Goal: Task Accomplishment & Management: Complete application form

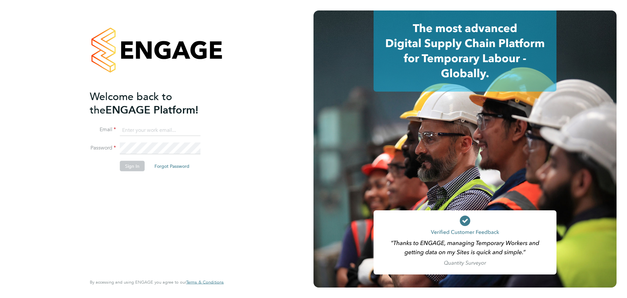
click at [173, 130] on input at bounding box center [160, 130] width 81 height 12
type input "[EMAIL_ADDRESS][DOMAIN_NAME]"
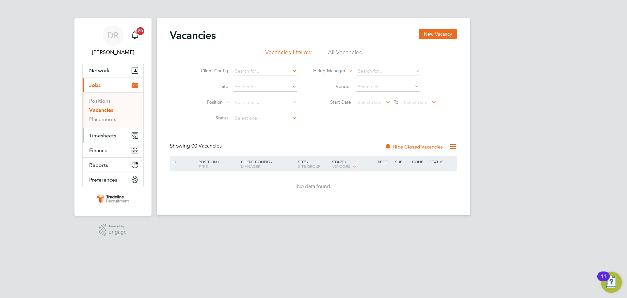
click at [105, 134] on span "Timesheets" at bounding box center [102, 135] width 27 height 6
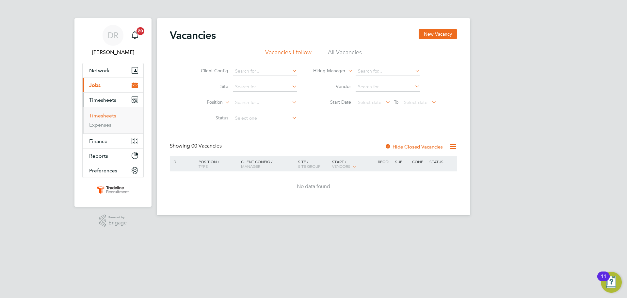
click at [103, 113] on link "Timesheets" at bounding box center [102, 115] width 27 height 6
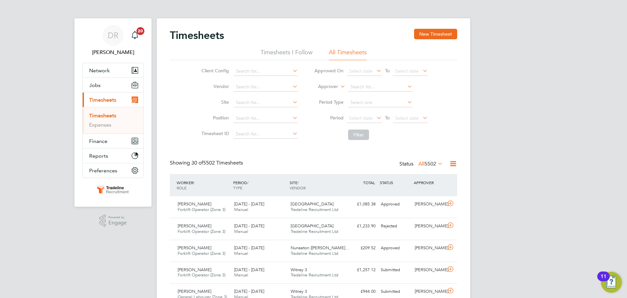
click at [322, 87] on label "Approver" at bounding box center [323, 86] width 29 height 7
click at [327, 89] on label "Approver" at bounding box center [323, 86] width 29 height 7
click at [328, 91] on li "Worker" at bounding box center [322, 94] width 32 height 8
click at [354, 89] on input at bounding box center [380, 86] width 64 height 9
type input "marin"
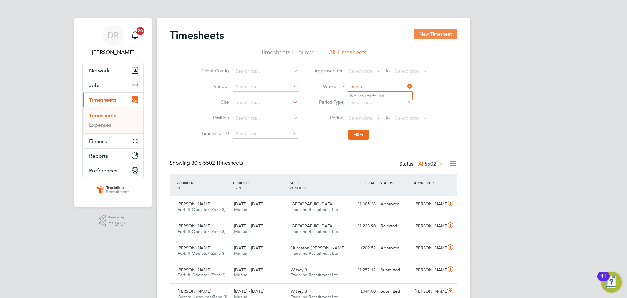
click at [433, 33] on button "New Timesheet" at bounding box center [435, 34] width 43 height 10
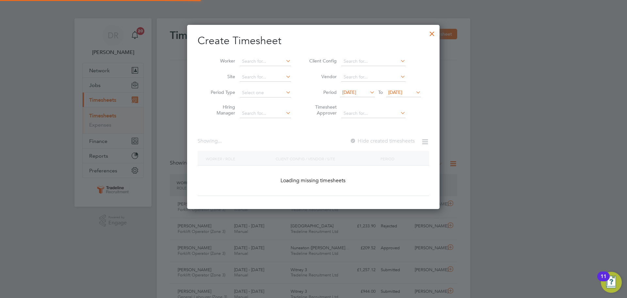
scroll to position [184, 253]
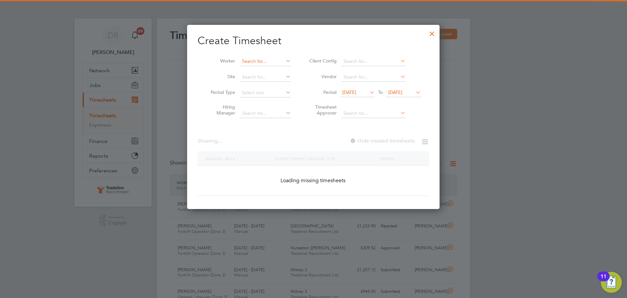
click at [240, 60] on input at bounding box center [265, 61] width 51 height 9
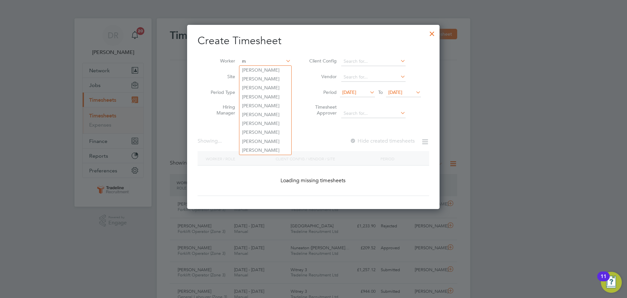
scroll to position [1339, 253]
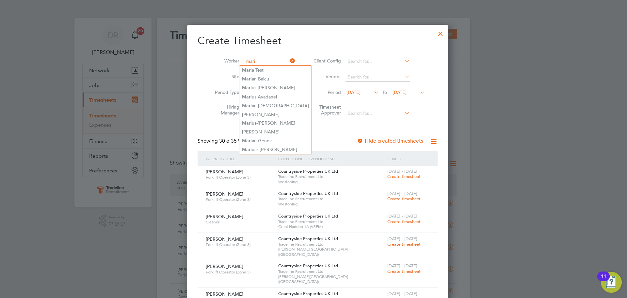
drag, startPoint x: 262, startPoint y: 62, endPoint x: 196, endPoint y: 62, distance: 65.3
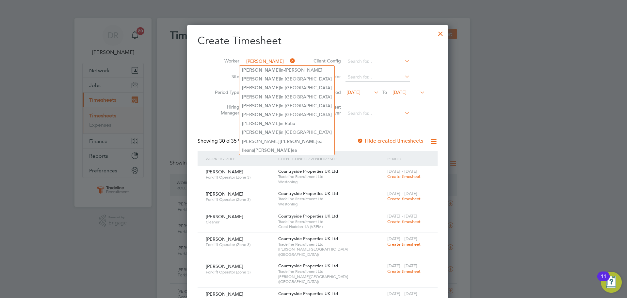
type input "[PERSON_NAME]"
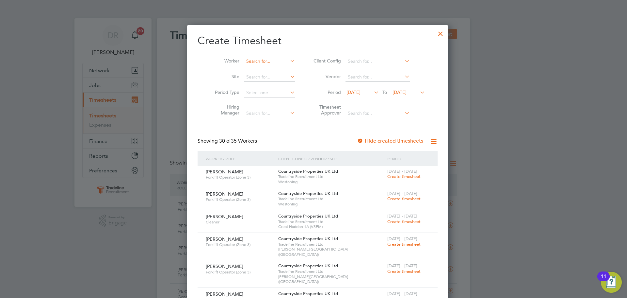
click at [258, 60] on input at bounding box center [269, 61] width 51 height 9
click at [436, 32] on div at bounding box center [441, 32] width 12 height 12
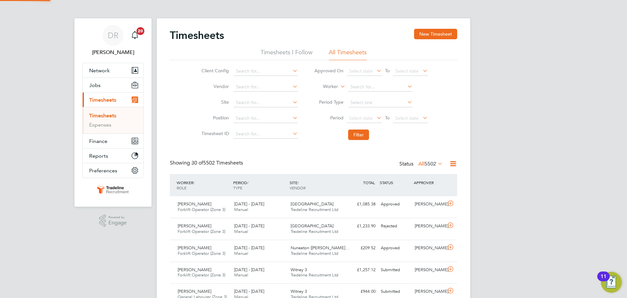
scroll to position [17, 57]
click at [357, 85] on input at bounding box center [380, 86] width 64 height 9
click at [388, 94] on b "Buh" at bounding box center [392, 96] width 8 height 6
type input "[PERSON_NAME]"
click at [367, 135] on button "Filter" at bounding box center [358, 134] width 21 height 10
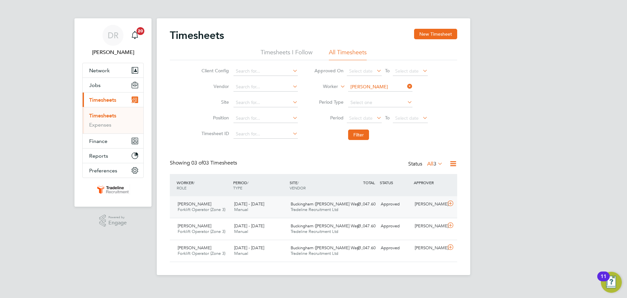
click at [447, 208] on div at bounding box center [451, 204] width 11 height 10
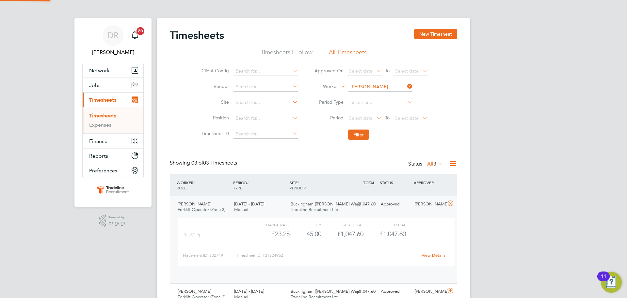
scroll to position [11, 64]
click at [367, 87] on input "[PERSON_NAME]" at bounding box center [380, 86] width 64 height 9
click at [364, 92] on li "[PERSON_NAME] cu" at bounding box center [380, 95] width 65 height 9
type input "[PERSON_NAME]"
click at [364, 139] on button "Filter" at bounding box center [358, 134] width 21 height 10
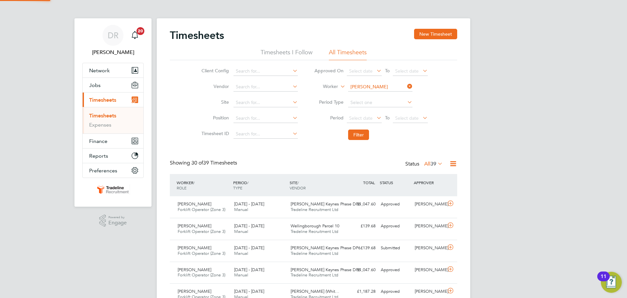
scroll to position [17, 57]
click at [455, 209] on div at bounding box center [451, 204] width 11 height 10
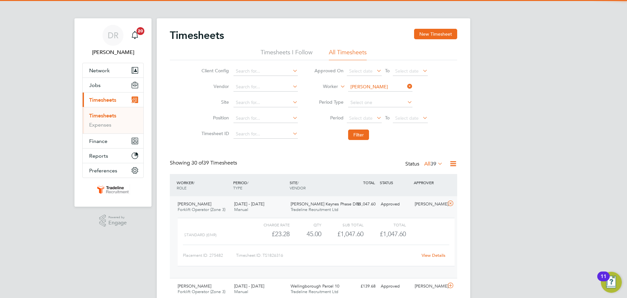
click at [455, 209] on div at bounding box center [451, 204] width 11 height 10
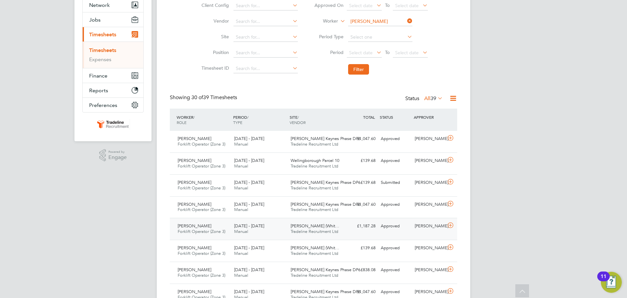
click at [450, 226] on icon at bounding box center [450, 224] width 8 height 5
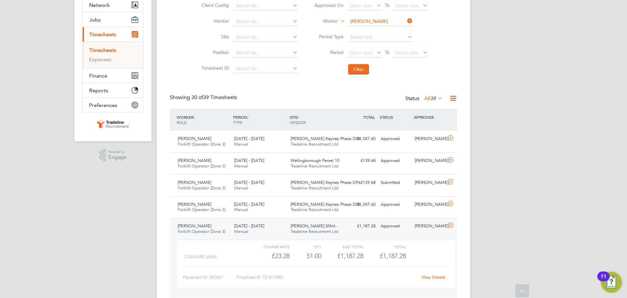
click at [450, 226] on icon at bounding box center [450, 224] width 8 height 5
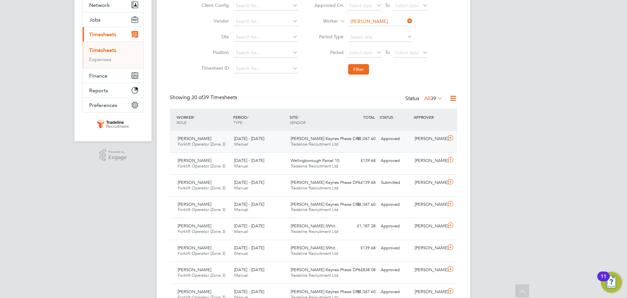
click at [448, 140] on icon at bounding box center [450, 137] width 8 height 5
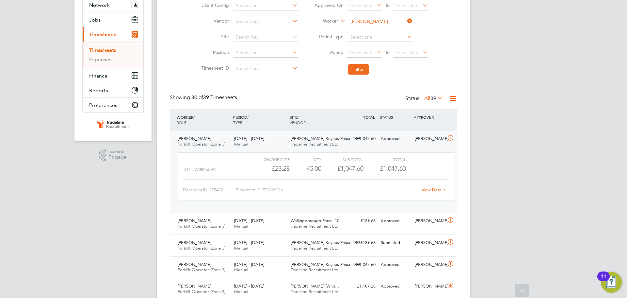
click at [449, 140] on icon at bounding box center [450, 137] width 8 height 5
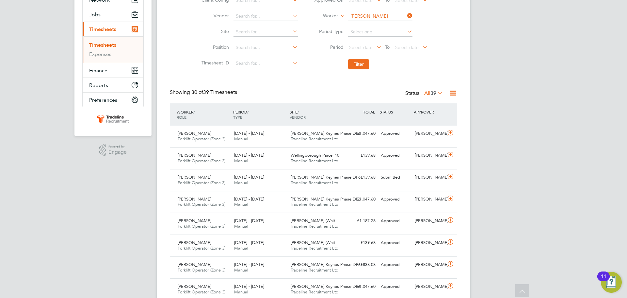
scroll to position [0, 0]
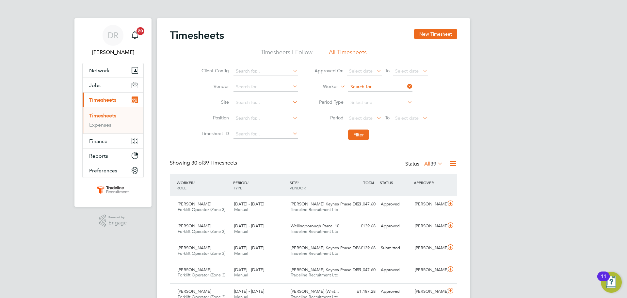
click at [364, 87] on input at bounding box center [380, 86] width 64 height 9
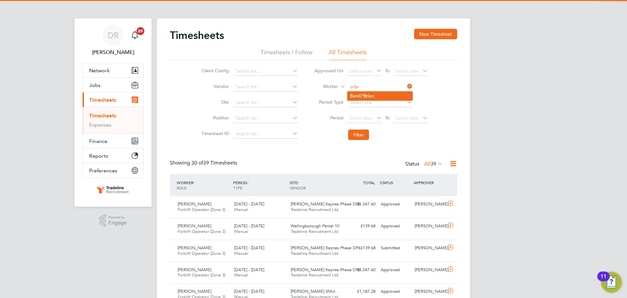
click at [368, 92] on li "[PERSON_NAME] ien" at bounding box center [380, 95] width 65 height 9
type input "[PERSON_NAME]"
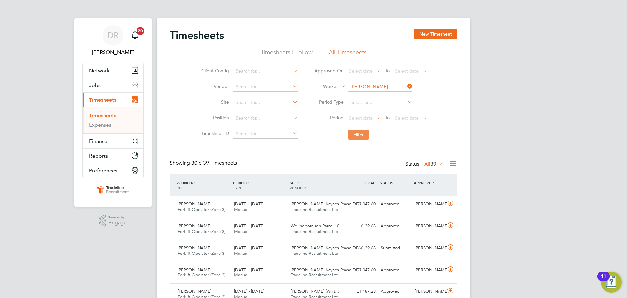
click at [358, 131] on button "Filter" at bounding box center [358, 134] width 21 height 10
click at [451, 205] on icon at bounding box center [450, 203] width 8 height 5
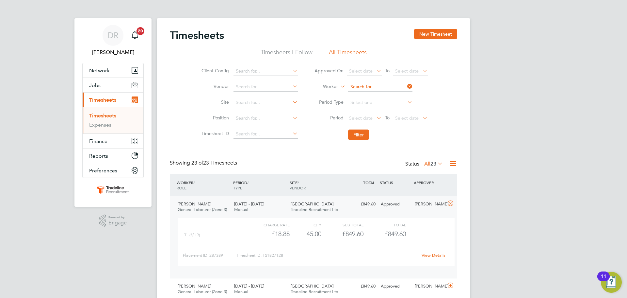
click at [366, 87] on input at bounding box center [380, 86] width 64 height 9
click at [383, 96] on li "[PERSON_NAME] [PERSON_NAME]" at bounding box center [393, 95] width 90 height 9
type input "[PERSON_NAME]"
click at [364, 133] on button "Filter" at bounding box center [358, 134] width 21 height 10
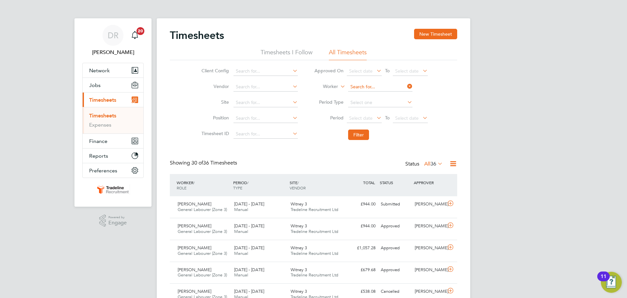
click at [378, 88] on input at bounding box center [380, 86] width 64 height 9
click at [388, 115] on b "King" at bounding box center [393, 114] width 10 height 6
type input "[PERSON_NAME]"
click at [359, 131] on button "Filter" at bounding box center [358, 134] width 21 height 10
click at [360, 87] on input at bounding box center [380, 86] width 64 height 9
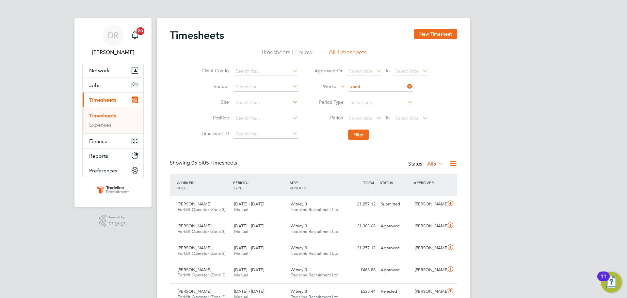
click at [362, 101] on li "[PERSON_NAME] [PERSON_NAME] nski" at bounding box center [380, 104] width 65 height 9
type input "[PERSON_NAME]"
click at [359, 126] on li "Filter" at bounding box center [371, 134] width 130 height 17
click at [359, 134] on button "Filter" at bounding box center [358, 134] width 21 height 10
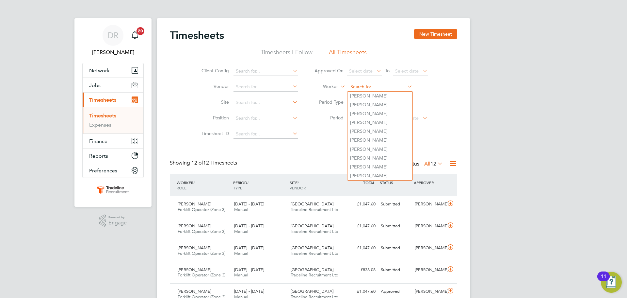
click at [358, 85] on input at bounding box center [380, 86] width 64 height 9
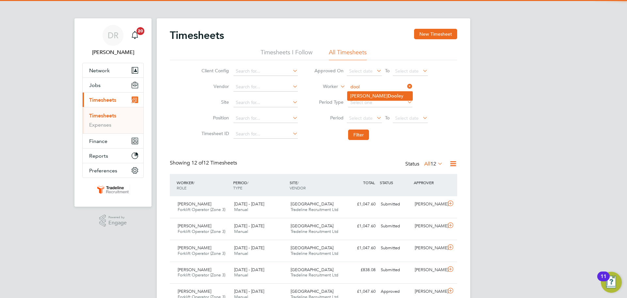
click at [359, 95] on li "[PERSON_NAME] ey" at bounding box center [380, 95] width 65 height 9
type input "[PERSON_NAME]"
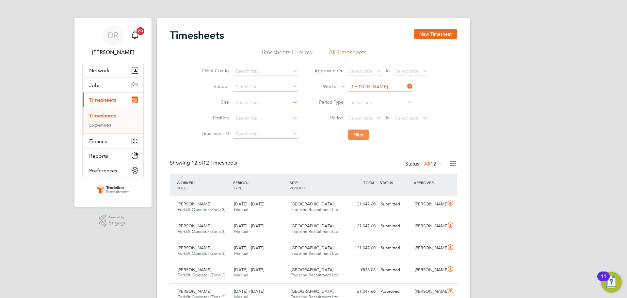
click at [356, 134] on button "Filter" at bounding box center [358, 134] width 21 height 10
click at [451, 203] on icon at bounding box center [450, 203] width 8 height 5
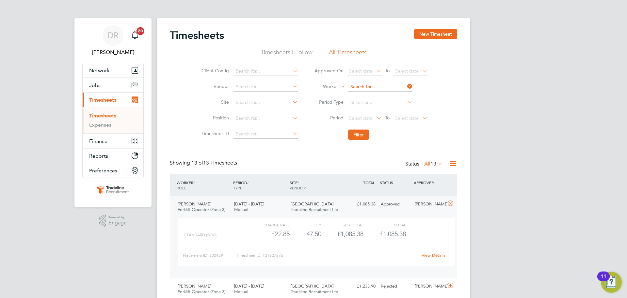
click at [361, 84] on input at bounding box center [380, 86] width 64 height 9
click at [372, 95] on li "[PERSON_NAME] ey" at bounding box center [391, 95] width 86 height 9
type input "[PERSON_NAME]"
click at [356, 135] on button "Filter" at bounding box center [358, 134] width 21 height 10
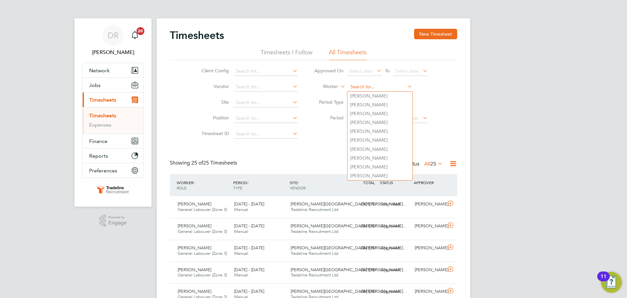
click at [365, 86] on input at bounding box center [380, 86] width 64 height 9
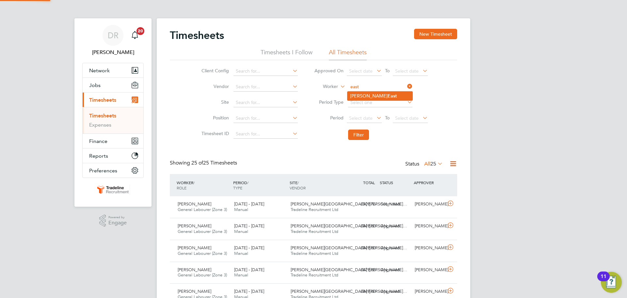
click at [388, 93] on b "East" at bounding box center [392, 96] width 9 height 6
type input "[PERSON_NAME] East"
click at [364, 135] on button "Filter" at bounding box center [358, 134] width 21 height 10
click at [450, 203] on icon at bounding box center [450, 203] width 8 height 5
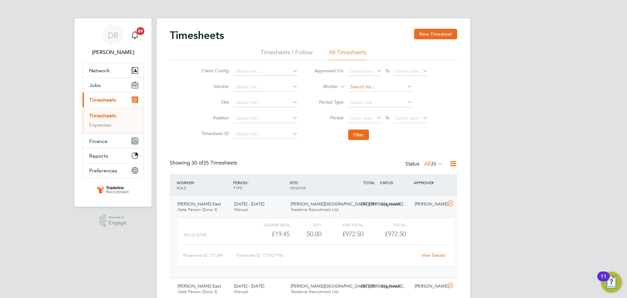
click at [363, 87] on input at bounding box center [380, 86] width 64 height 9
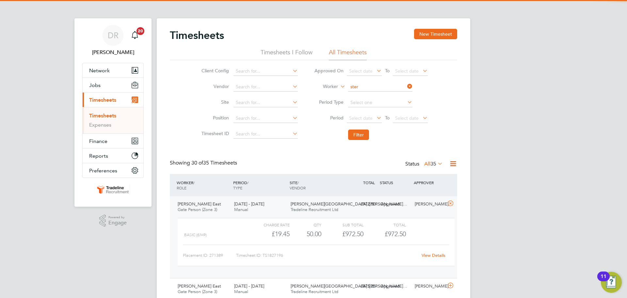
click at [369, 94] on b "Ster" at bounding box center [365, 96] width 8 height 6
type input "[PERSON_NAME]"
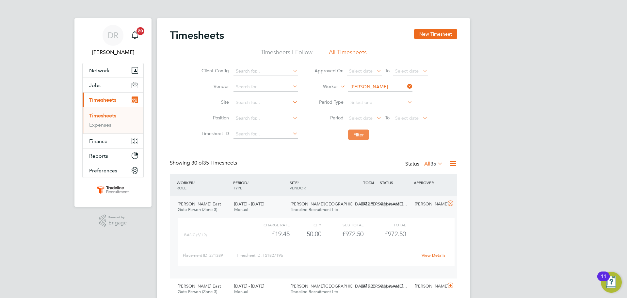
click at [364, 132] on button "Filter" at bounding box center [358, 134] width 21 height 10
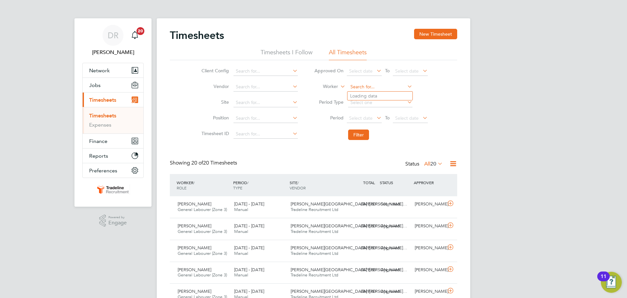
click at [371, 87] on input at bounding box center [380, 86] width 64 height 9
click at [388, 96] on b "Vin" at bounding box center [391, 96] width 7 height 6
type input "[PERSON_NAME]"
click at [355, 134] on button "Filter" at bounding box center [358, 134] width 21 height 10
click at [380, 86] on input at bounding box center [380, 86] width 64 height 9
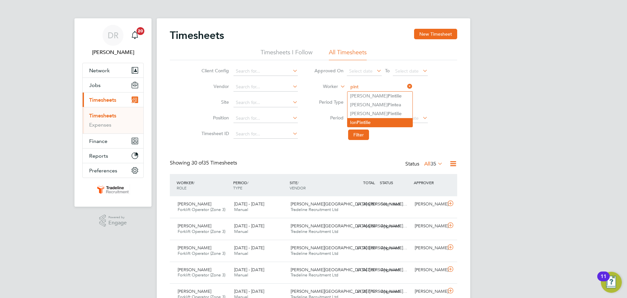
click at [362, 121] on b "Pint" at bounding box center [361, 123] width 8 height 6
type input "[PERSON_NAME]"
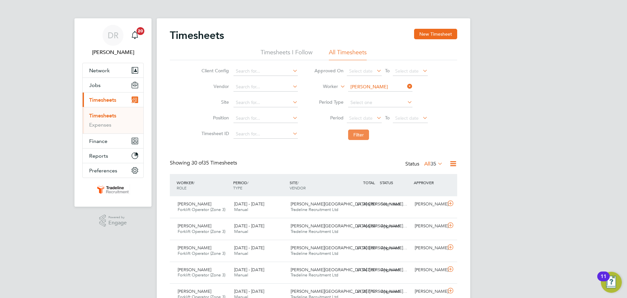
click at [362, 131] on button "Filter" at bounding box center [358, 134] width 21 height 10
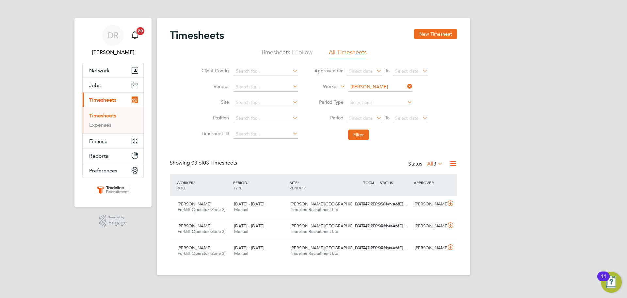
click at [363, 86] on input "[PERSON_NAME]" at bounding box center [380, 86] width 64 height 9
click at [388, 96] on b "Pott" at bounding box center [392, 96] width 9 height 6
type input "[PERSON_NAME]"
click at [356, 137] on button "Filter" at bounding box center [358, 134] width 21 height 10
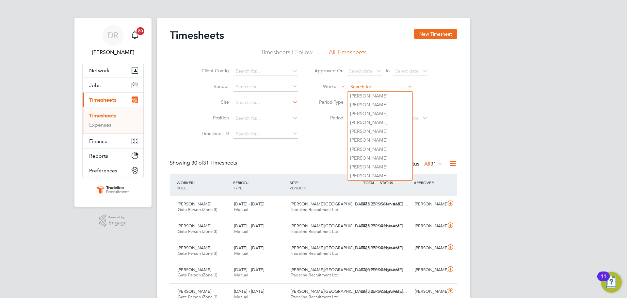
click at [371, 86] on input at bounding box center [380, 86] width 64 height 9
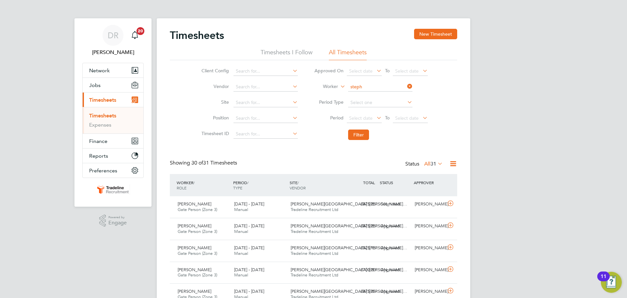
click at [388, 123] on b "Steph" at bounding box center [394, 123] width 12 height 6
type input "[PERSON_NAME]"
click at [355, 134] on button "Filter" at bounding box center [358, 134] width 21 height 10
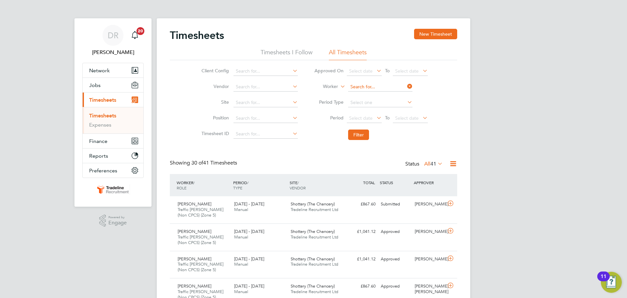
click at [368, 86] on input at bounding box center [380, 86] width 64 height 9
click at [372, 93] on li "[PERSON_NAME] idzans" at bounding box center [380, 95] width 65 height 9
type input "[PERSON_NAME]"
click at [363, 135] on button "Filter" at bounding box center [358, 134] width 21 height 10
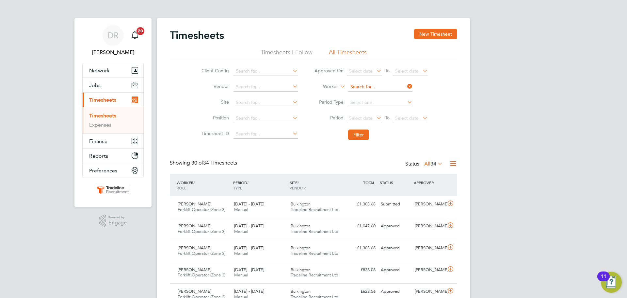
click at [363, 87] on input at bounding box center [380, 86] width 64 height 9
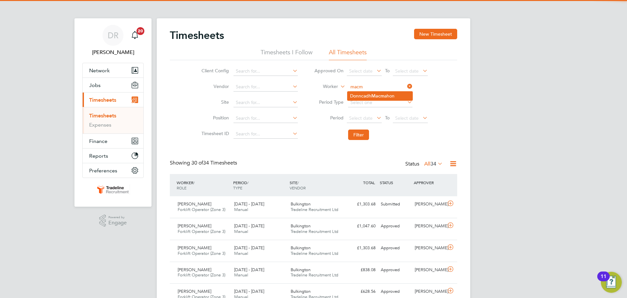
click at [360, 94] on li "Donncadh Macm ahon" at bounding box center [380, 95] width 65 height 9
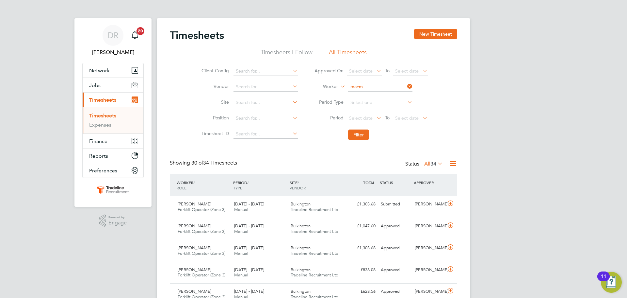
type input "Donncadh Macmahon"
click at [360, 135] on button "Filter" at bounding box center [358, 134] width 21 height 10
click at [452, 206] on icon at bounding box center [450, 203] width 8 height 5
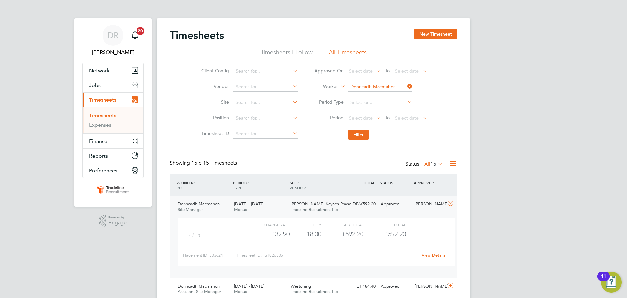
click at [372, 85] on input "Donncadh Macmahon" at bounding box center [380, 86] width 64 height 9
click at [378, 112] on li "[PERSON_NAME][MEDICAL_DATA]" at bounding box center [393, 113] width 91 height 9
type input "[PERSON_NAME]"
click at [360, 133] on button "Filter" at bounding box center [358, 134] width 21 height 10
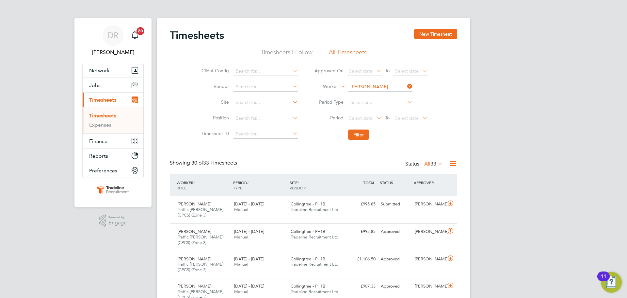
click at [442, 33] on button "New Timesheet" at bounding box center [435, 34] width 43 height 10
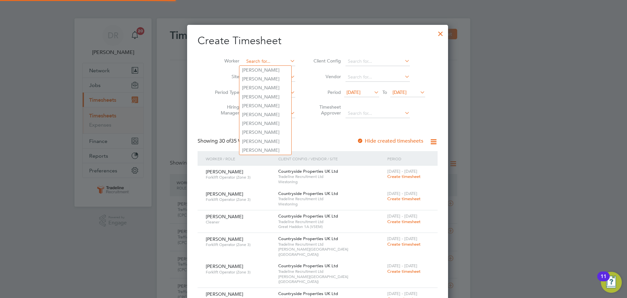
click at [247, 60] on input at bounding box center [269, 61] width 51 height 9
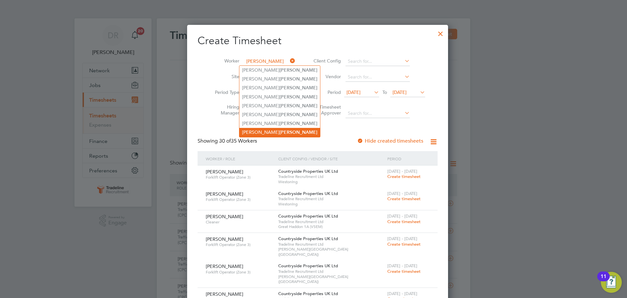
click at [255, 128] on li "[PERSON_NAME]" at bounding box center [279, 132] width 81 height 9
type input "[PERSON_NAME]"
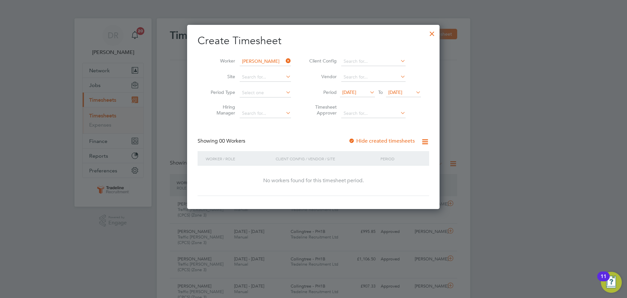
click at [399, 92] on span "[DATE]" at bounding box center [395, 92] width 14 height 6
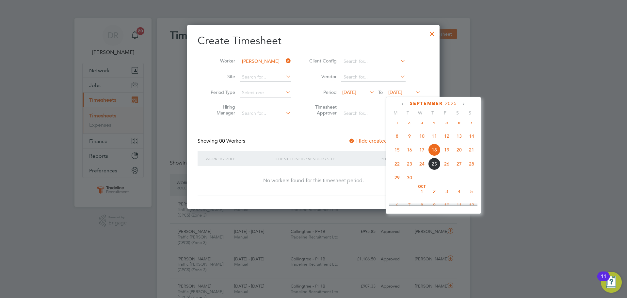
click at [474, 170] on span "28" at bounding box center [471, 163] width 12 height 12
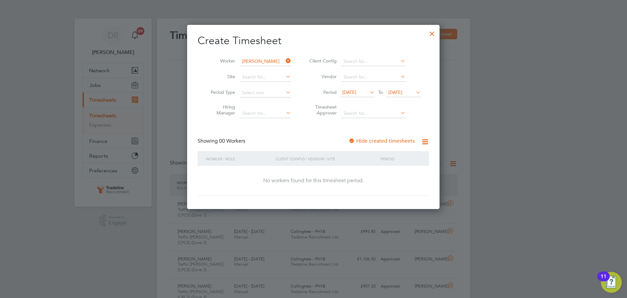
drag, startPoint x: 355, startPoint y: 88, endPoint x: 362, endPoint y: 103, distance: 16.3
click at [355, 89] on span "[DATE]" at bounding box center [357, 92] width 35 height 9
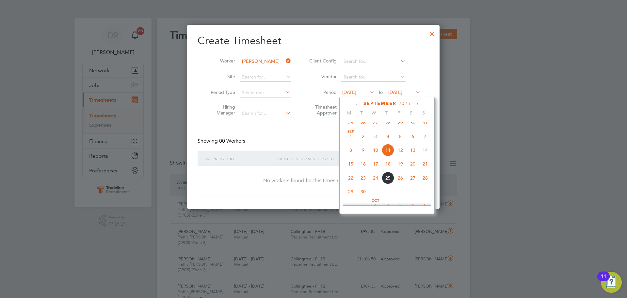
click at [344, 153] on div "[DATE] 2 3 4 5 6 7 8 9 10 11 12 13 14 15 16 17 18 19 20 21 22 23 24 25 26 27 28…" at bounding box center [391, 164] width 96 height 69
click at [348, 154] on span "8" at bounding box center [351, 150] width 12 height 12
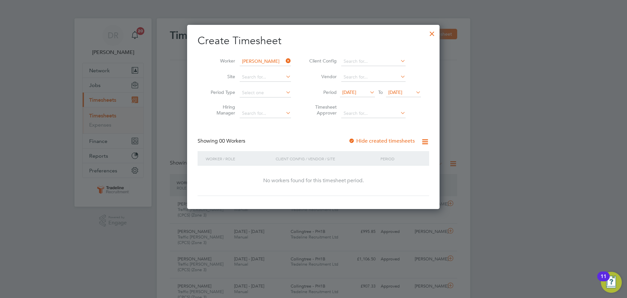
click at [402, 92] on span "[DATE]" at bounding box center [395, 92] width 14 height 6
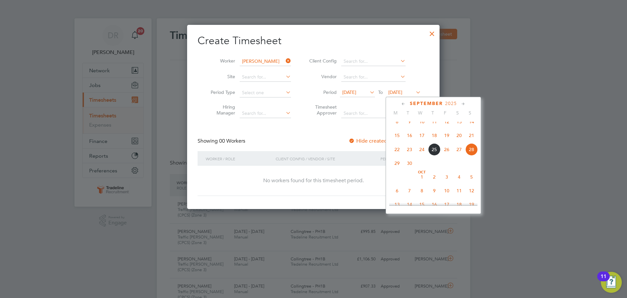
click at [431, 33] on div at bounding box center [432, 32] width 12 height 12
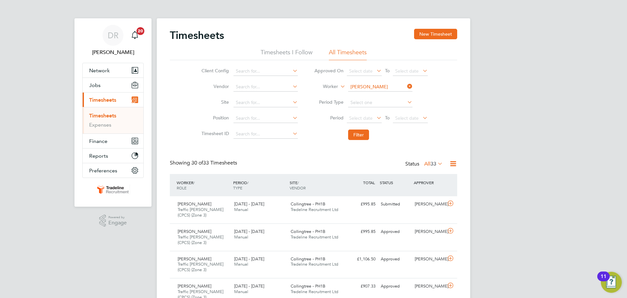
click at [441, 31] on button "New Timesheet" at bounding box center [435, 34] width 43 height 10
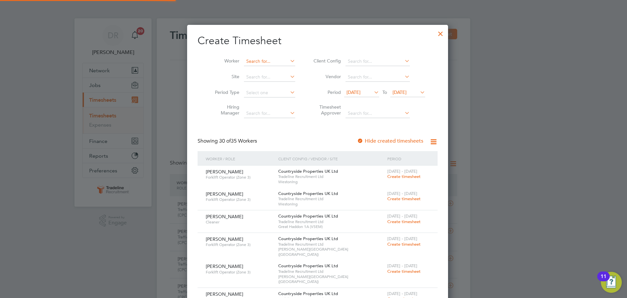
click at [251, 61] on input at bounding box center [269, 61] width 51 height 9
click at [253, 70] on b "Crac" at bounding box center [254, 70] width 10 height 6
type input "[PERSON_NAME]"
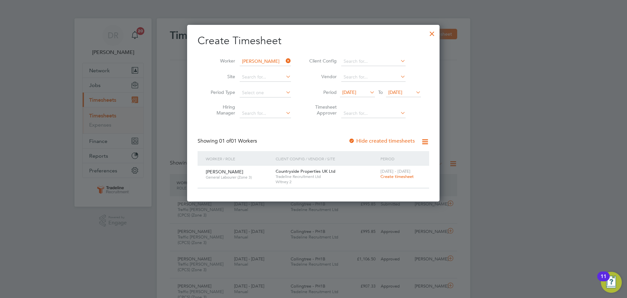
click at [397, 176] on span "Create timesheet" at bounding box center [396, 176] width 33 height 6
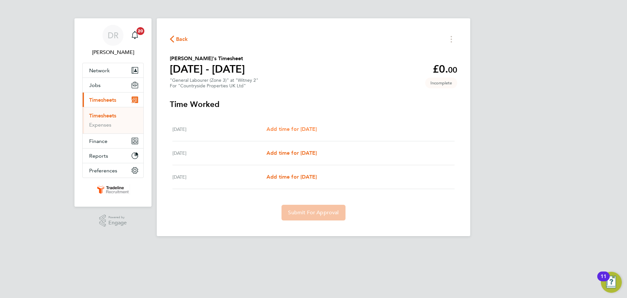
click at [312, 129] on span "Add time for [DATE]" at bounding box center [292, 129] width 50 height 6
select select "30"
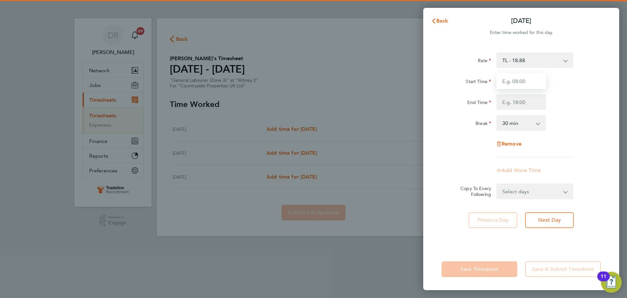
click at [519, 77] on input "Start Time" at bounding box center [521, 81] width 50 height 16
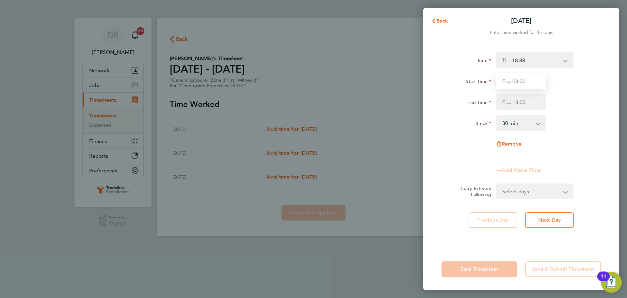
type input "07:00"
click at [521, 101] on input "End Time" at bounding box center [521, 102] width 50 height 16
type input "16:00"
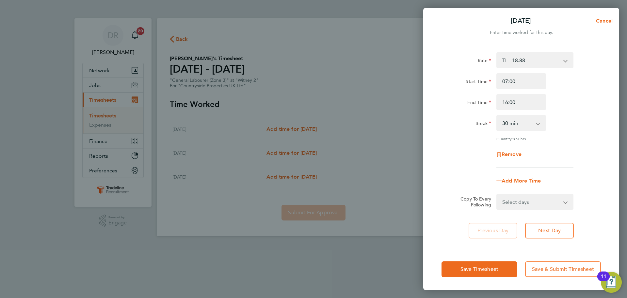
click at [585, 106] on div "End Time 16:00" at bounding box center [521, 102] width 165 height 16
click at [521, 82] on input "07:00" at bounding box center [521, 81] width 50 height 16
type input "07:30"
click at [581, 141] on div "Rate TL - 18.88 Start Time 07:30 End Time 16:00 Break 0 min 15 min 30 min 45 mi…" at bounding box center [521, 109] width 159 height 115
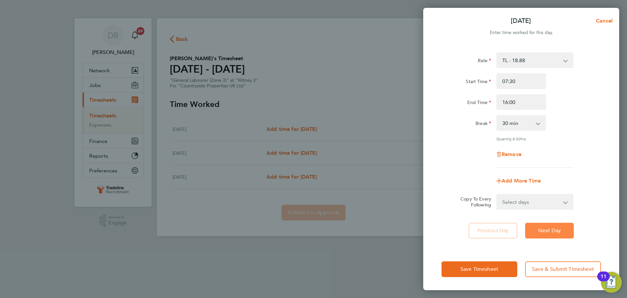
click at [547, 229] on span "Next Day" at bounding box center [549, 230] width 23 height 7
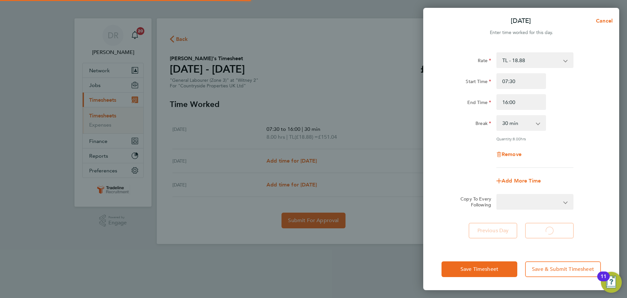
select select "30"
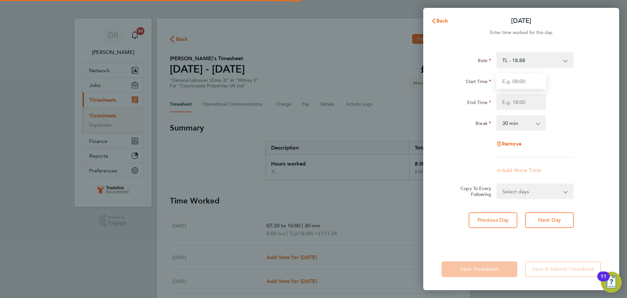
drag, startPoint x: 517, startPoint y: 89, endPoint x: 515, endPoint y: 85, distance: 4.4
click at [515, 85] on input "Start Time" at bounding box center [521, 81] width 50 height 16
type input "07:30"
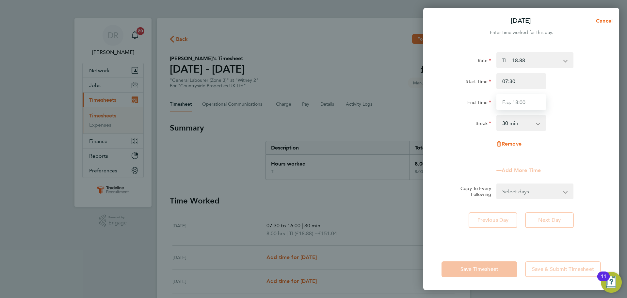
click at [516, 101] on input "End Time" at bounding box center [521, 102] width 50 height 16
type input "16:00"
click at [627, 138] on div "[DATE] Cancel Enter time worked for this day. Rate TL - 18.88 Start Time 07:30 …" at bounding box center [313, 149] width 627 height 298
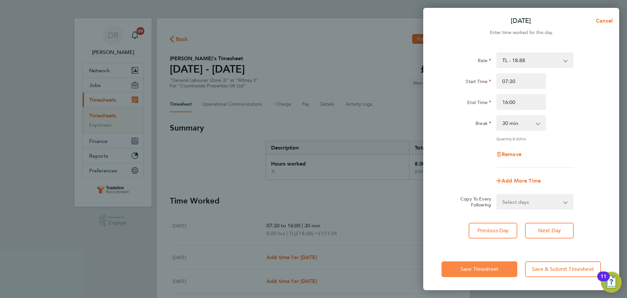
click at [453, 268] on button "Save Timesheet" at bounding box center [480, 269] width 76 height 16
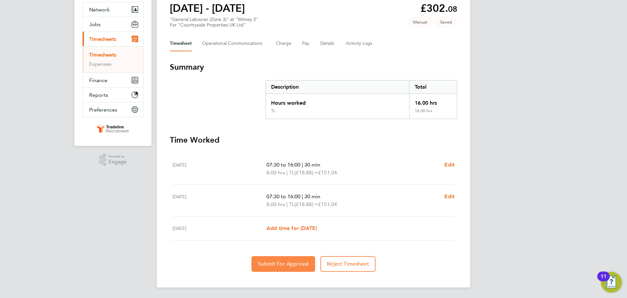
click at [273, 266] on span "Submit For Approval" at bounding box center [283, 263] width 51 height 7
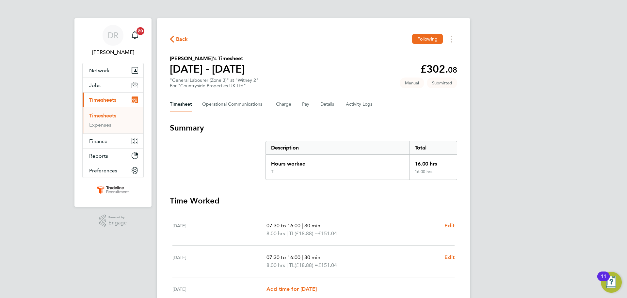
click at [103, 115] on link "Timesheets" at bounding box center [102, 115] width 27 height 6
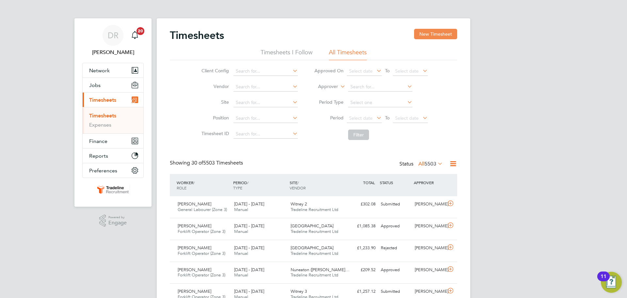
click at [450, 35] on button "New Timesheet" at bounding box center [435, 34] width 43 height 10
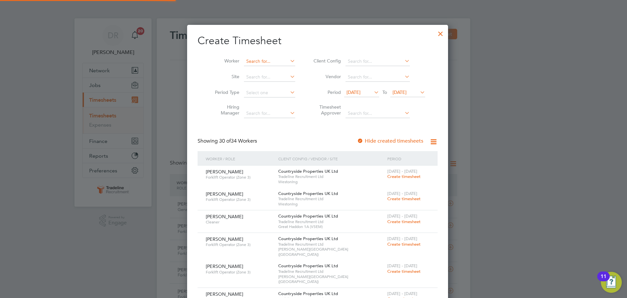
click at [260, 61] on input at bounding box center [269, 61] width 51 height 9
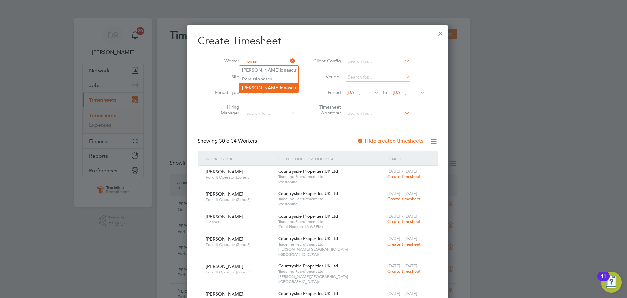
click at [280, 87] on b "Ionas" at bounding box center [285, 88] width 11 height 6
type input "[PERSON_NAME]"
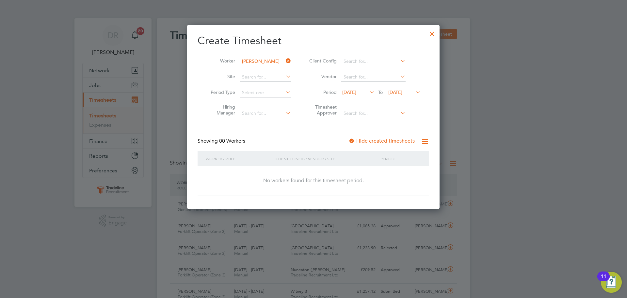
click at [412, 95] on span "[DATE]" at bounding box center [403, 92] width 35 height 9
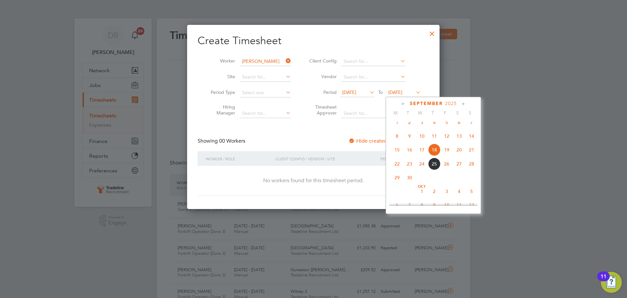
click at [473, 169] on span "28" at bounding box center [471, 163] width 12 height 12
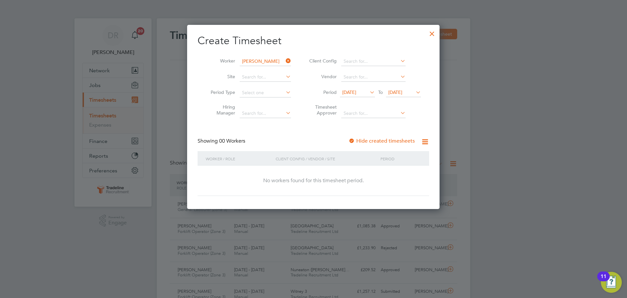
drag, startPoint x: 369, startPoint y: 91, endPoint x: 374, endPoint y: 115, distance: 23.7
click at [368, 91] on icon at bounding box center [368, 92] width 0 height 9
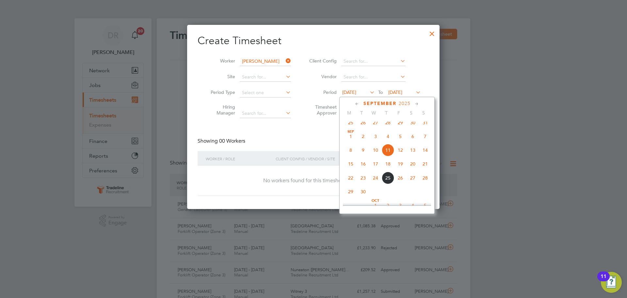
click at [352, 154] on span "8" at bounding box center [351, 150] width 12 height 12
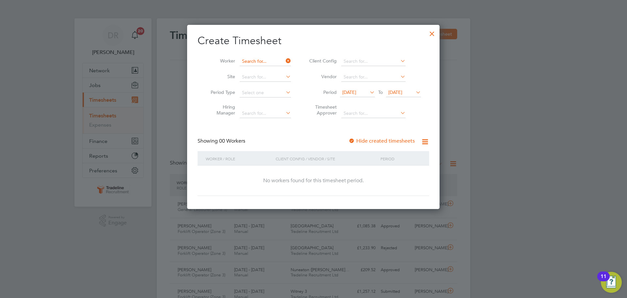
click at [258, 61] on input at bounding box center [265, 61] width 51 height 9
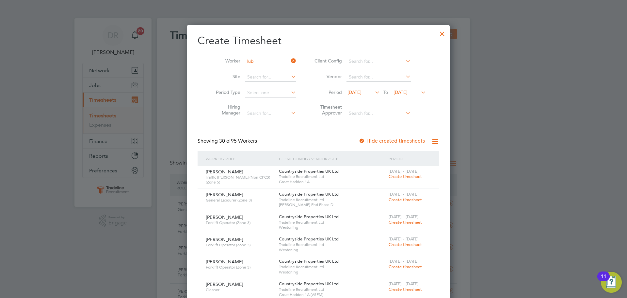
click at [265, 68] on li "[PERSON_NAME] inski" at bounding box center [265, 70] width 52 height 9
type input "[PERSON_NAME]"
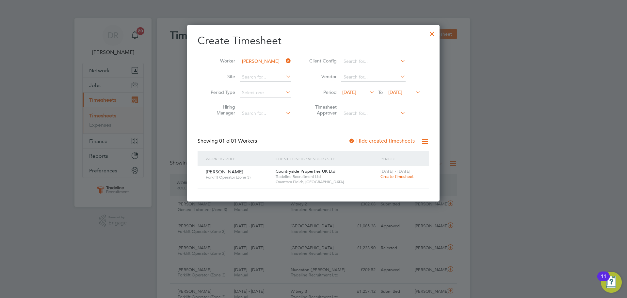
click at [394, 178] on span "Create timesheet" at bounding box center [396, 176] width 33 height 6
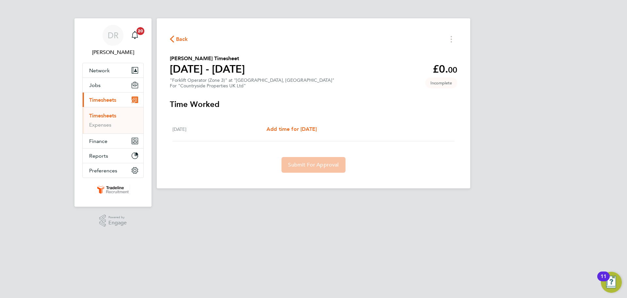
click at [98, 114] on link "Timesheets" at bounding box center [102, 115] width 27 height 6
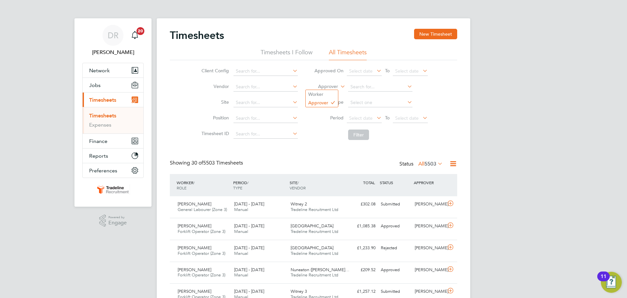
click at [325, 89] on label "Approver" at bounding box center [323, 86] width 29 height 7
click at [324, 93] on li "Worker" at bounding box center [322, 94] width 32 height 8
click at [361, 88] on input at bounding box center [380, 86] width 64 height 9
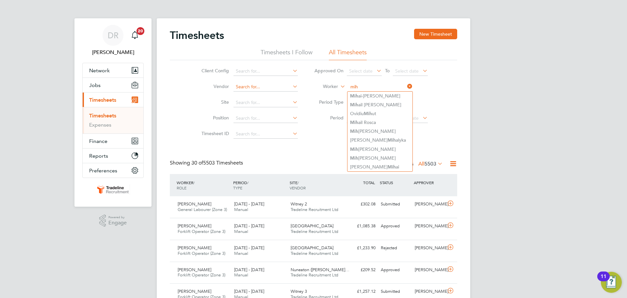
drag, startPoint x: 365, startPoint y: 88, endPoint x: 289, endPoint y: 87, distance: 76.1
click at [289, 87] on div "Client Config Vendor Site Position Timesheet ID Approved On Select date To Sele…" at bounding box center [313, 101] width 287 height 83
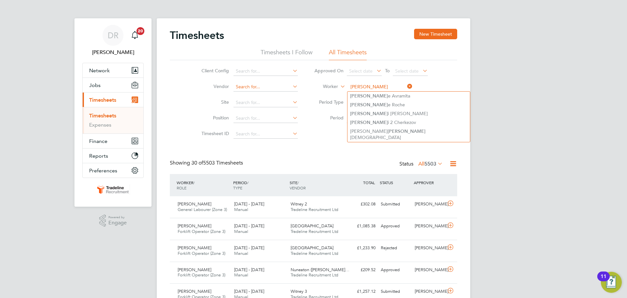
drag, startPoint x: 378, startPoint y: 87, endPoint x: 287, endPoint y: 87, distance: 90.1
click at [287, 87] on div "Client Config Vendor Site Position Timesheet ID Approved On Select date To Sele…" at bounding box center [313, 101] width 287 height 83
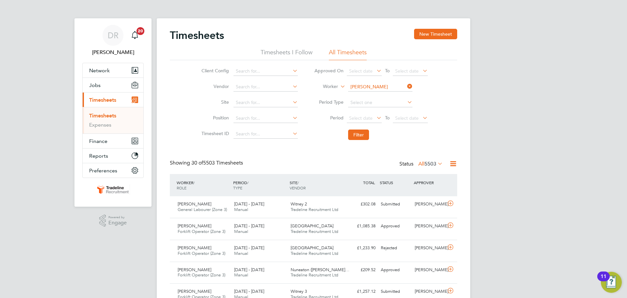
click at [365, 97] on li "[PERSON_NAME]" at bounding box center [388, 95] width 81 height 9
type input "[PERSON_NAME]"
click at [361, 137] on button "Filter" at bounding box center [358, 134] width 21 height 10
click at [437, 35] on button "New Timesheet" at bounding box center [435, 34] width 43 height 10
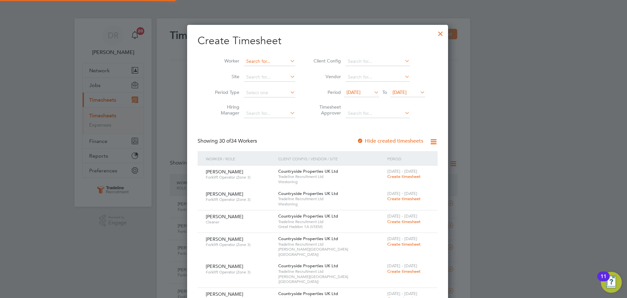
click at [268, 58] on input at bounding box center [269, 61] width 51 height 9
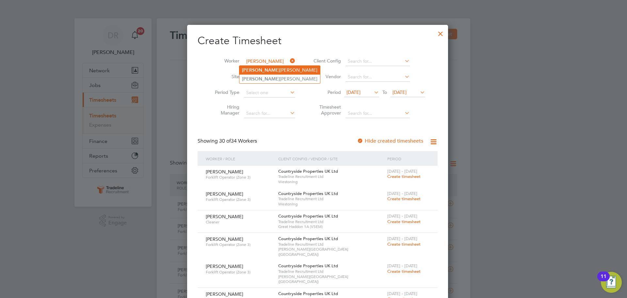
click at [276, 68] on li "[PERSON_NAME]" at bounding box center [279, 70] width 81 height 9
type input "[PERSON_NAME]"
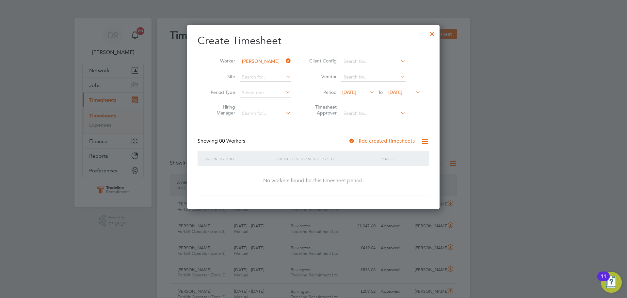
click at [404, 95] on span "[DATE]" at bounding box center [403, 92] width 35 height 9
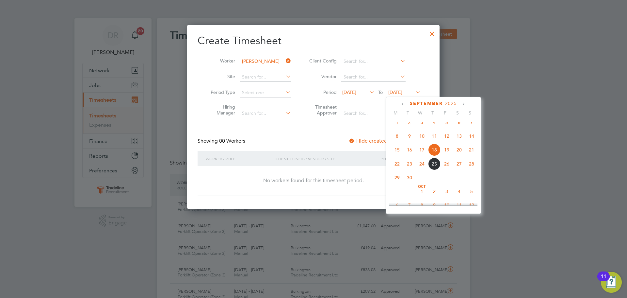
click at [476, 170] on span "28" at bounding box center [471, 163] width 12 height 12
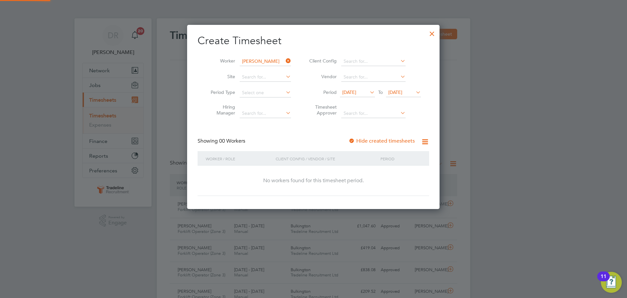
click at [356, 92] on span "[DATE]" at bounding box center [349, 92] width 14 height 6
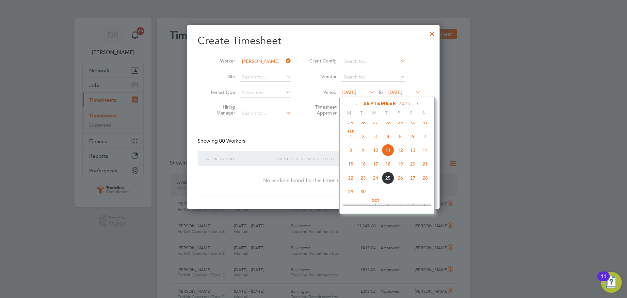
click at [352, 140] on span "[DATE]" at bounding box center [351, 136] width 12 height 12
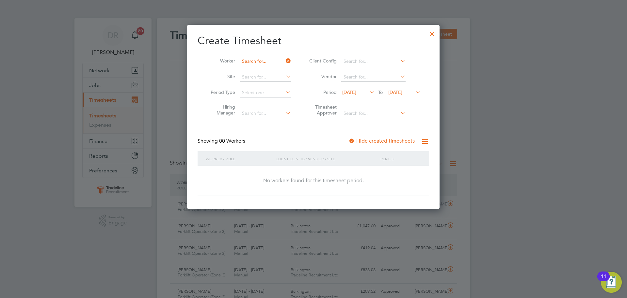
click at [248, 60] on input at bounding box center [265, 61] width 51 height 9
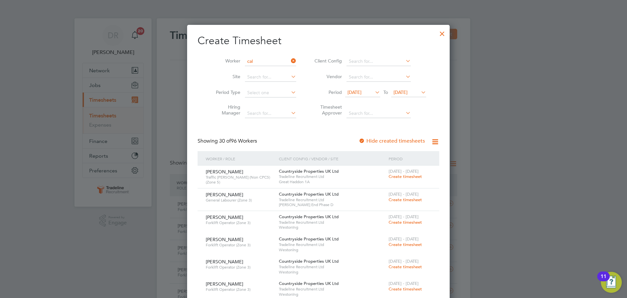
click at [262, 115] on li "[PERSON_NAME] iu" at bounding box center [269, 114] width 61 height 9
type input "[PERSON_NAME]"
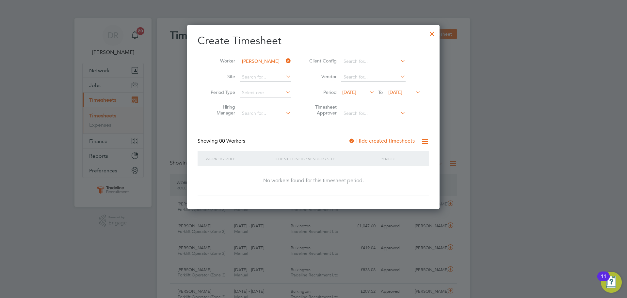
drag, startPoint x: 431, startPoint y: 34, endPoint x: 519, endPoint y: 1, distance: 93.5
click at [431, 34] on div at bounding box center [432, 32] width 12 height 12
